Goal: Transaction & Acquisition: Purchase product/service

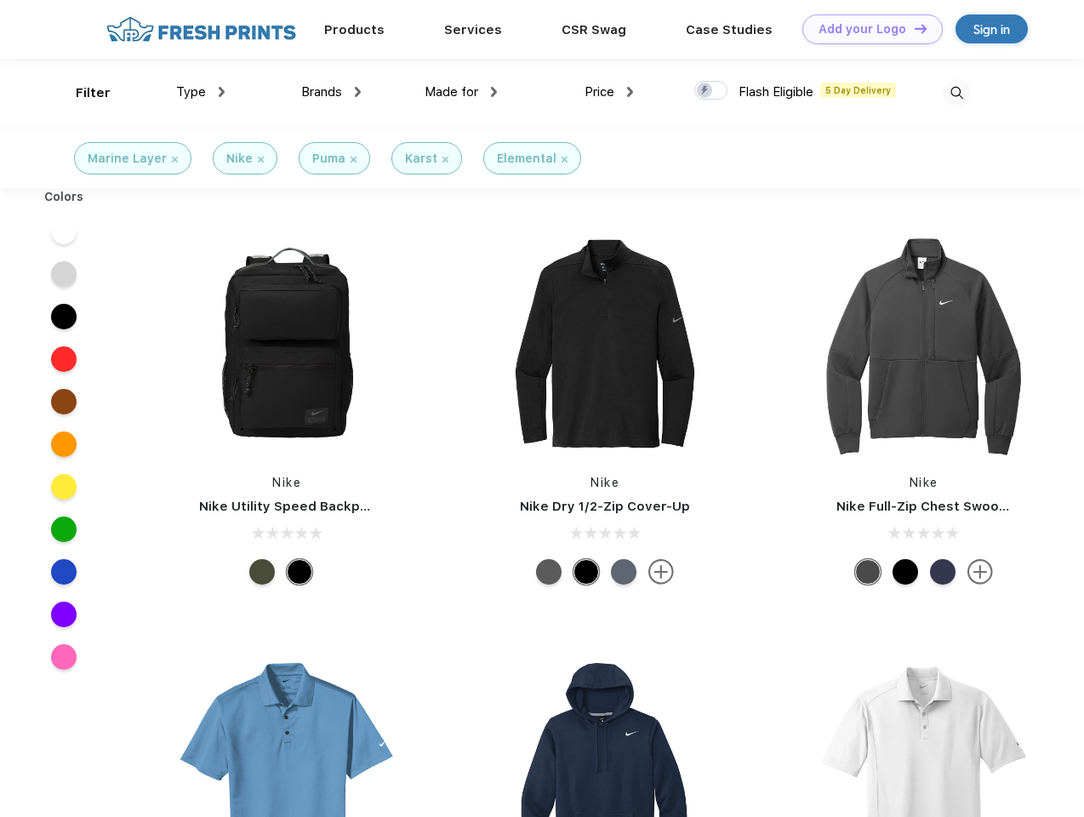
click at [866, 29] on link "Add your Logo Design Tool" at bounding box center [872, 29] width 140 height 30
click at [0, 0] on div "Design Tool" at bounding box center [0, 0] width 0 height 0
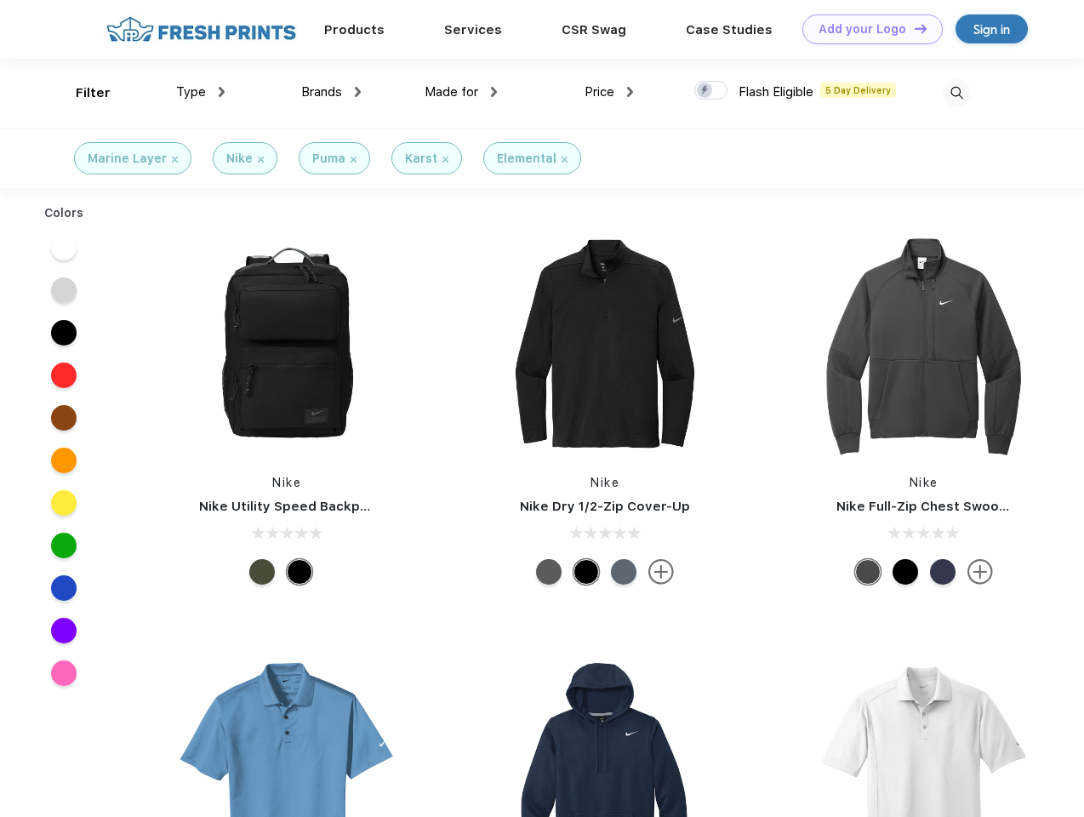
click at [913, 28] on link "Add your Logo Design Tool" at bounding box center [872, 29] width 140 height 30
click at [82, 93] on div "Filter" at bounding box center [93, 93] width 35 height 20
click at [201, 92] on span "Type" at bounding box center [191, 91] width 30 height 15
click at [331, 92] on span "Brands" at bounding box center [321, 91] width 41 height 15
click at [461, 92] on span "Made for" at bounding box center [452, 91] width 54 height 15
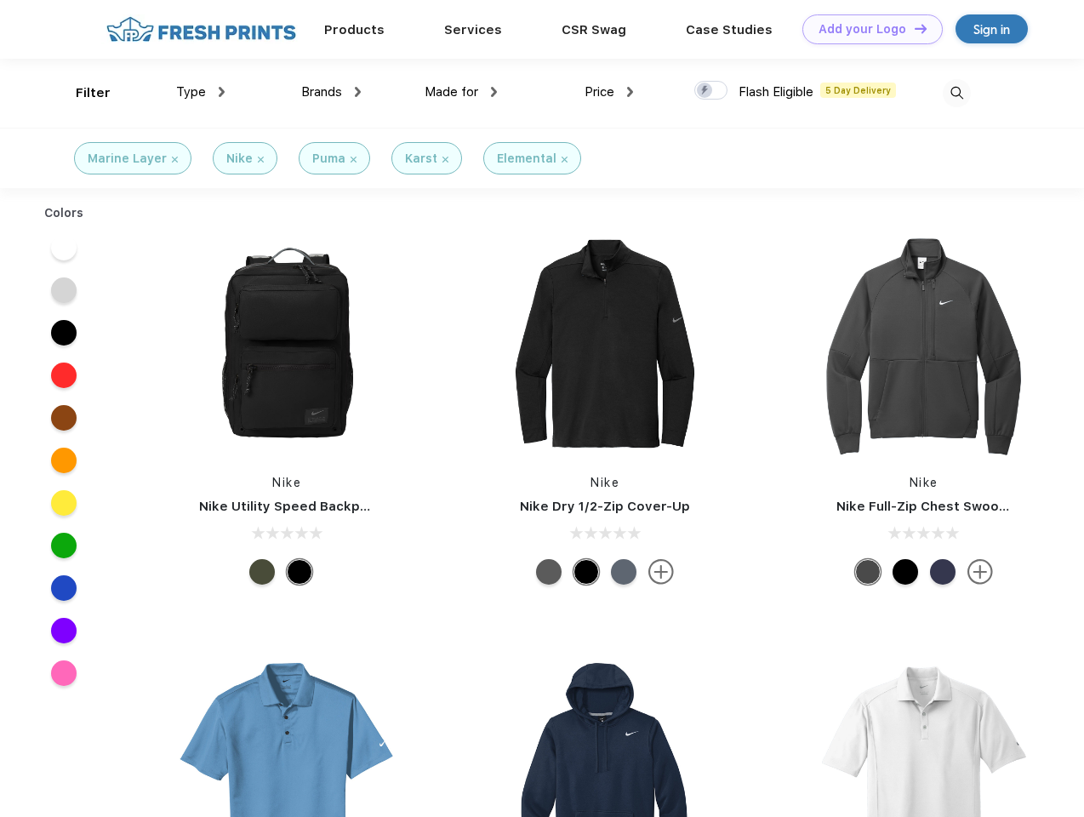
click at [609, 92] on span "Price" at bounding box center [600, 91] width 30 height 15
click at [711, 91] on div at bounding box center [710, 90] width 33 height 19
click at [705, 91] on input "checkbox" at bounding box center [699, 85] width 11 height 11
click at [956, 93] on img at bounding box center [957, 93] width 28 height 28
